Goal: Task Accomplishment & Management: Use online tool/utility

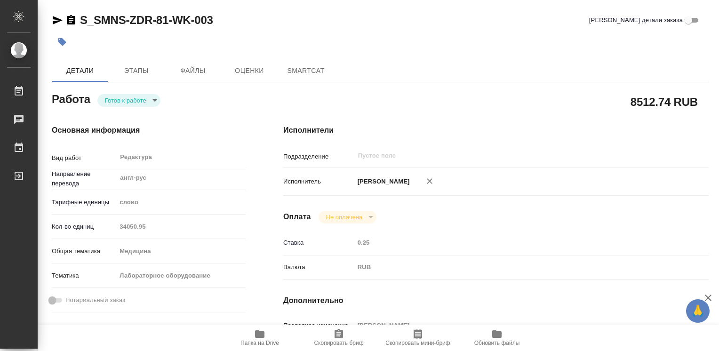
type textarea "x"
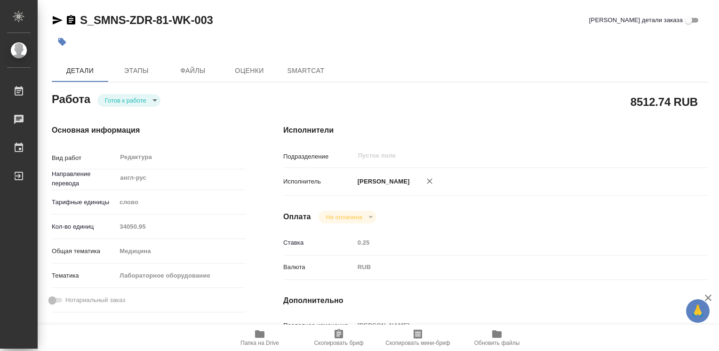
type textarea "x"
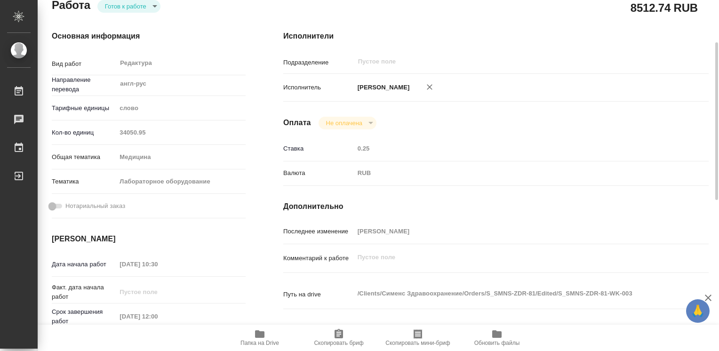
type textarea "x"
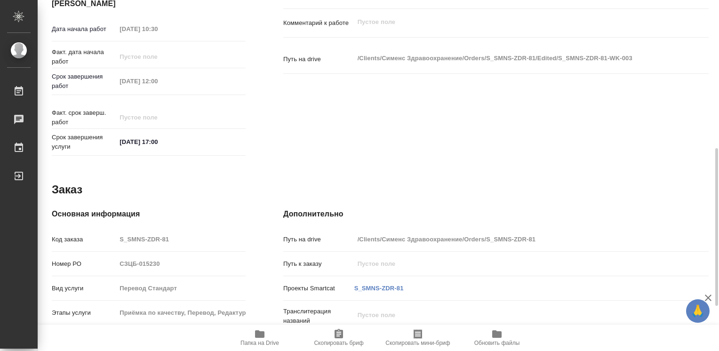
type textarea "x"
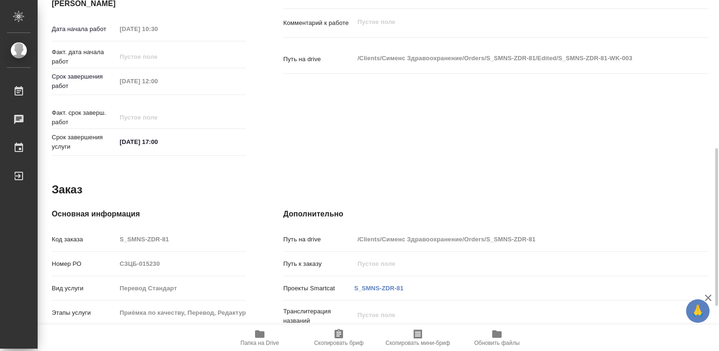
scroll to position [429, 0]
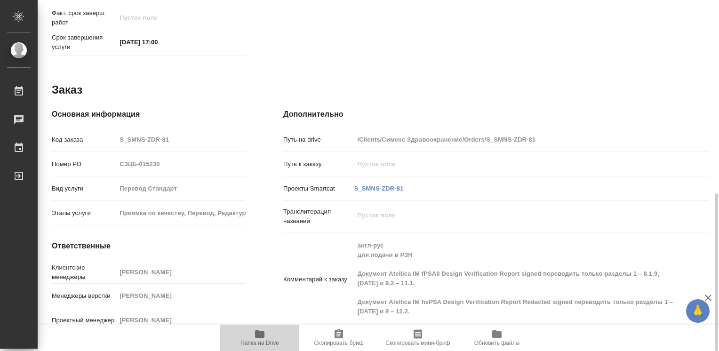
click at [263, 336] on icon "button" at bounding box center [259, 334] width 9 height 8
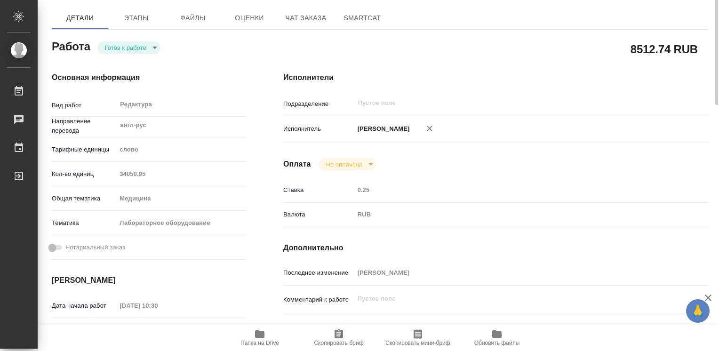
scroll to position [0, 0]
